Goal: Task Accomplishment & Management: Manage account settings

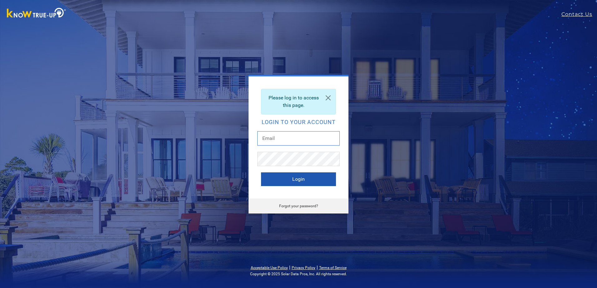
type input "[EMAIL_ADDRESS][DOMAIN_NAME]"
click at [303, 179] on button "Login" at bounding box center [298, 180] width 75 height 14
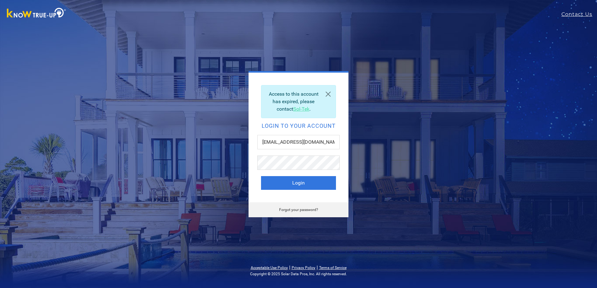
drag, startPoint x: 525, startPoint y: 81, endPoint x: 534, endPoint y: 64, distance: 18.7
click at [525, 81] on div "Access to this account has expired, please contact Sol-Tek . Login to your acco…" at bounding box center [298, 144] width 597 height 288
click at [574, 15] on link "Contact Us" at bounding box center [579, 14] width 36 height 7
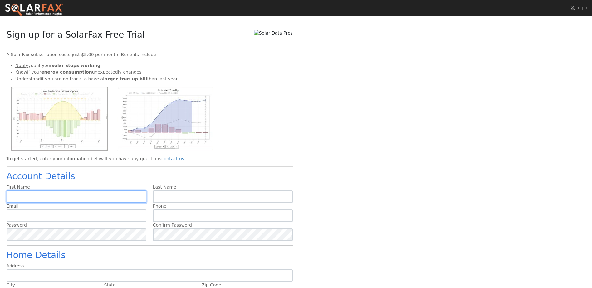
click at [47, 200] on input "text" at bounding box center [77, 197] width 140 height 12
type input "[PERSON_NAME]"
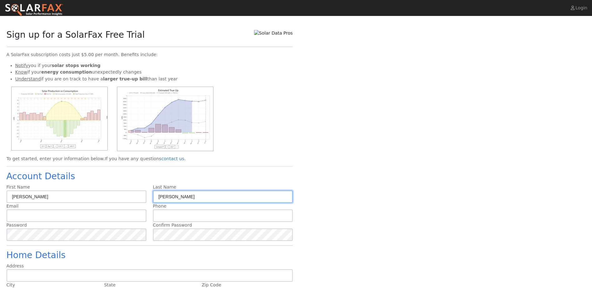
type input "[PERSON_NAME]"
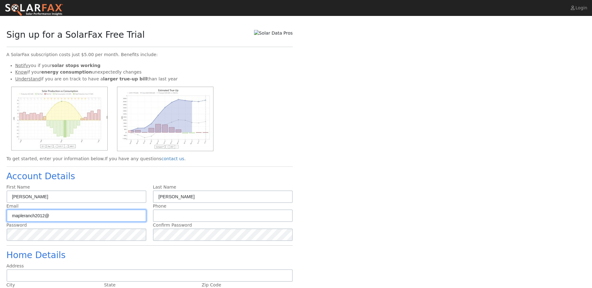
type input "[EMAIL_ADDRESS][DOMAIN_NAME]"
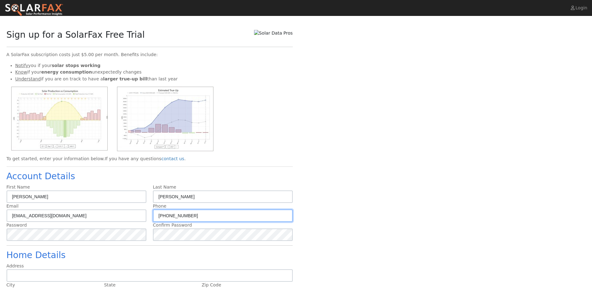
type input "[PHONE_NUMBER]"
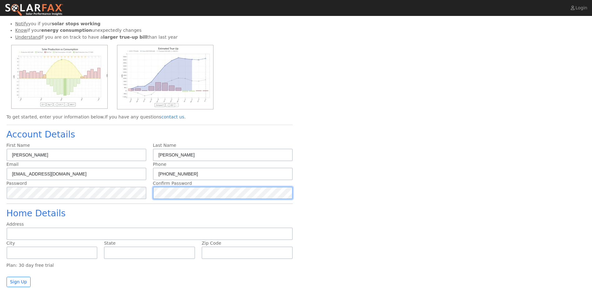
scroll to position [45, 0]
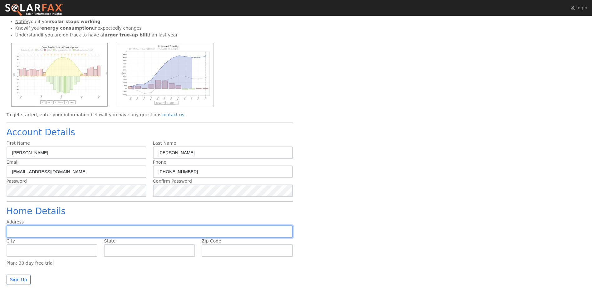
click at [30, 233] on input "text" at bounding box center [150, 232] width 286 height 12
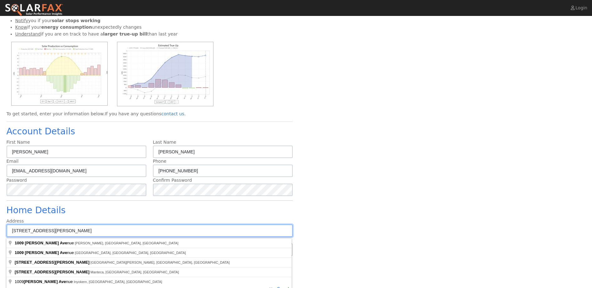
type input "[STREET_ADDRESS][PERSON_NAME]"
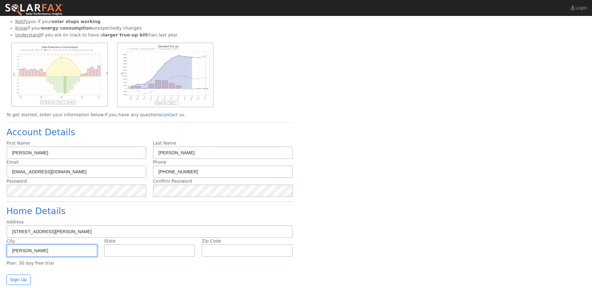
type input "[PERSON_NAME]"
type input "CA"
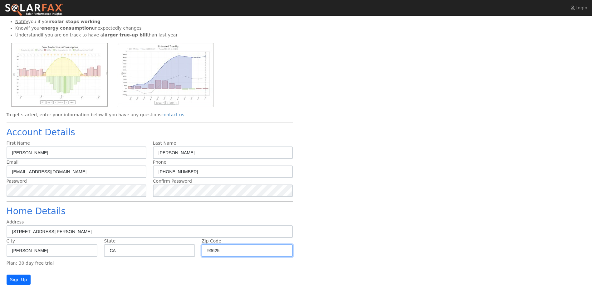
type input "93625"
click at [21, 280] on button "Sign Up" at bounding box center [19, 280] width 24 height 11
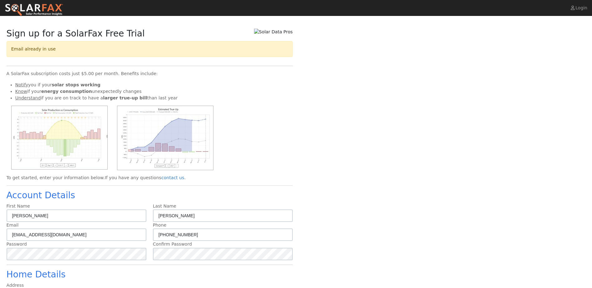
scroll to position [0, 0]
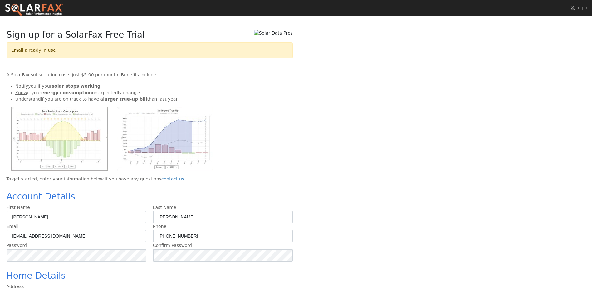
click at [40, 51] on span "Email already in use" at bounding box center [33, 50] width 45 height 5
click at [584, 8] on link "Login" at bounding box center [580, 8] width 24 height 16
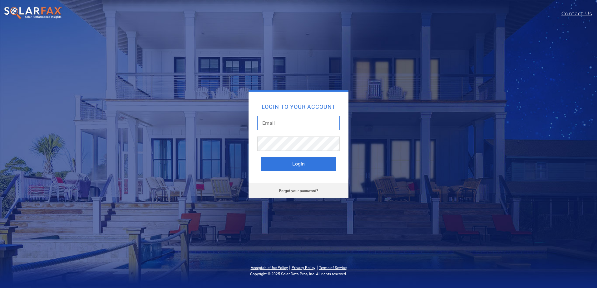
click at [284, 120] on input "text" at bounding box center [298, 123] width 82 height 14
type input "[EMAIL_ADDRESS][DOMAIN_NAME]"
click at [278, 165] on button "Login" at bounding box center [298, 164] width 75 height 14
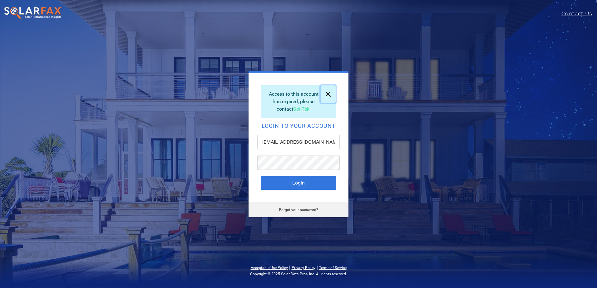
click at [326, 93] on link at bounding box center [327, 93] width 15 height 17
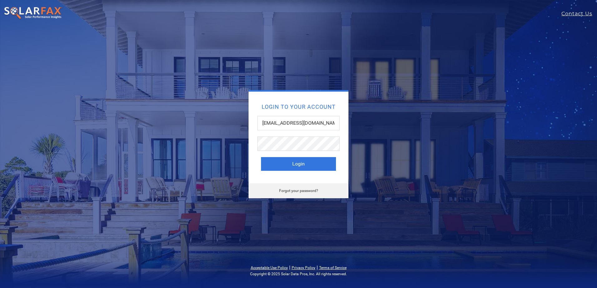
click at [187, 61] on div "Login to your account [EMAIL_ADDRESS][DOMAIN_NAME] Login Forgot your password?" at bounding box center [298, 144] width 597 height 288
click at [45, 10] on img at bounding box center [33, 13] width 59 height 13
